Goal: Task Accomplishment & Management: Manage account settings

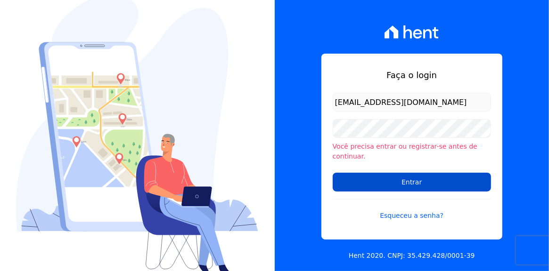
type input "[EMAIL_ADDRESS][DOMAIN_NAME]"
click at [404, 180] on input "Entrar" at bounding box center [412, 182] width 158 height 19
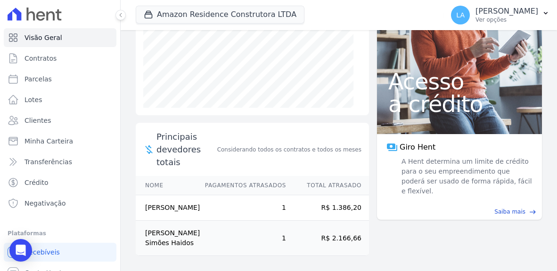
scroll to position [96, 0]
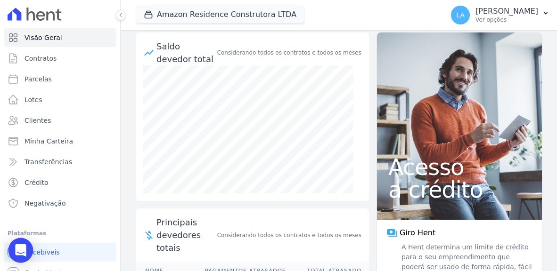
click at [21, 246] on icon "Open Intercom Messenger" at bounding box center [20, 251] width 11 height 12
click at [24, 250] on icon "Abertura do Messenger da Intercom" at bounding box center [20, 250] width 16 height 16
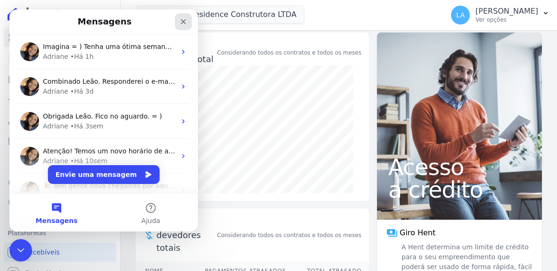
click at [186, 21] on icon "Fechar" at bounding box center [184, 22] width 8 height 8
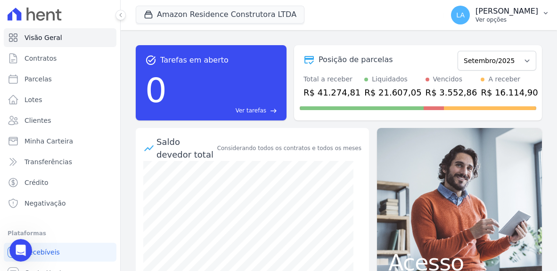
click at [544, 13] on icon "button" at bounding box center [546, 13] width 4 height 2
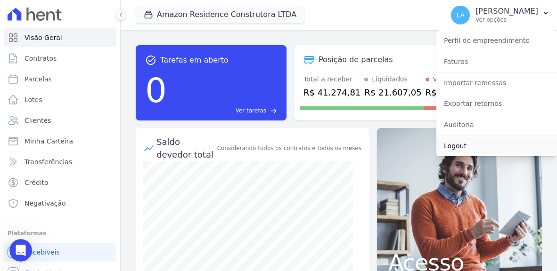
click at [459, 146] on link "Logout" at bounding box center [496, 146] width 121 height 17
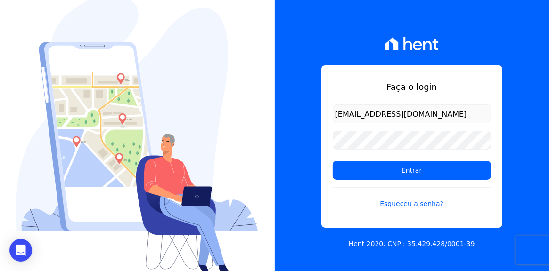
type input "[EMAIL_ADDRESS][DOMAIN_NAME]"
